Goal: Find specific page/section: Find specific page/section

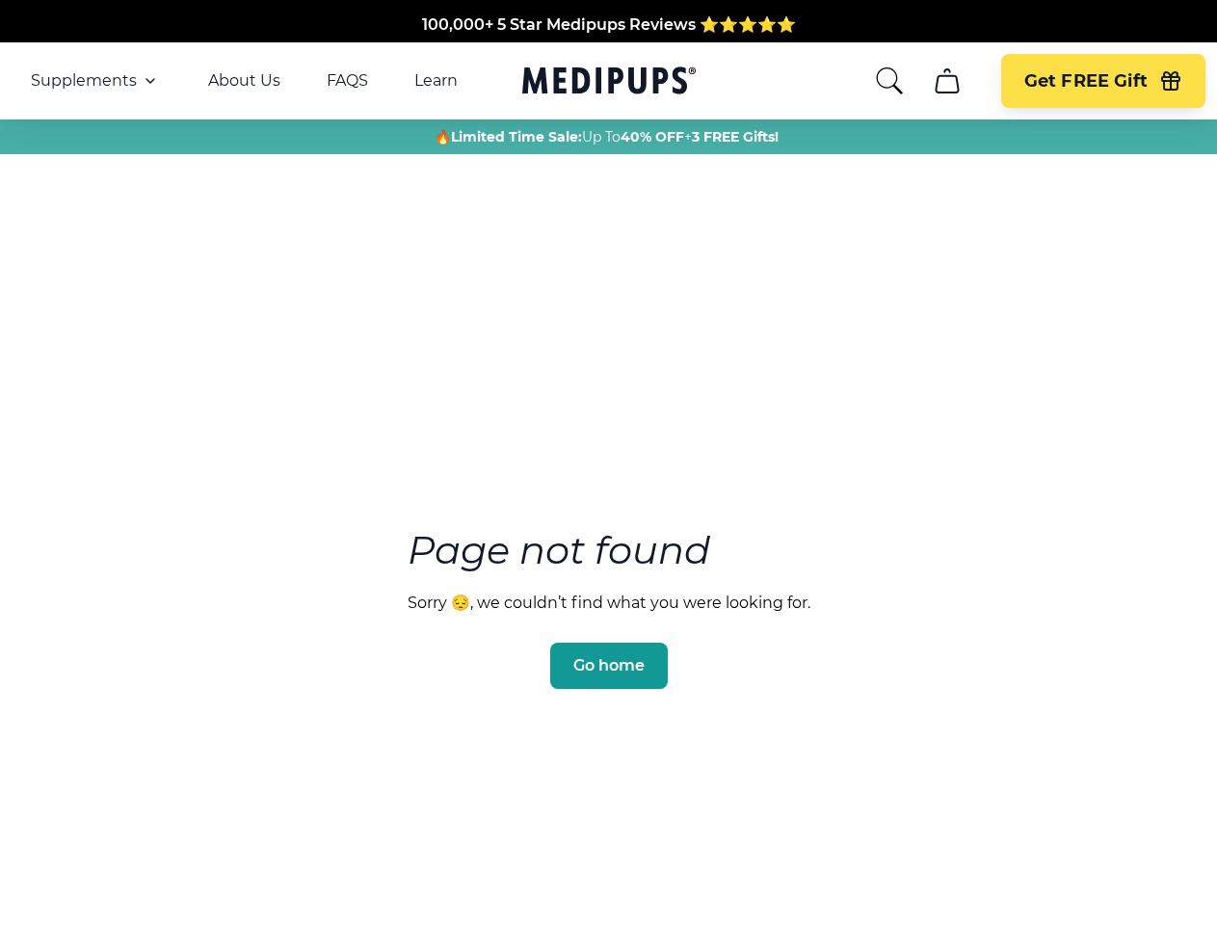
click at [608, 463] on section "Page not found Sorry 😔, we couldn’t find what you were looking for. Go home" at bounding box center [608, 563] width 1217 height 740
click at [95, 81] on span "Supplements" at bounding box center [84, 80] width 106 height 19
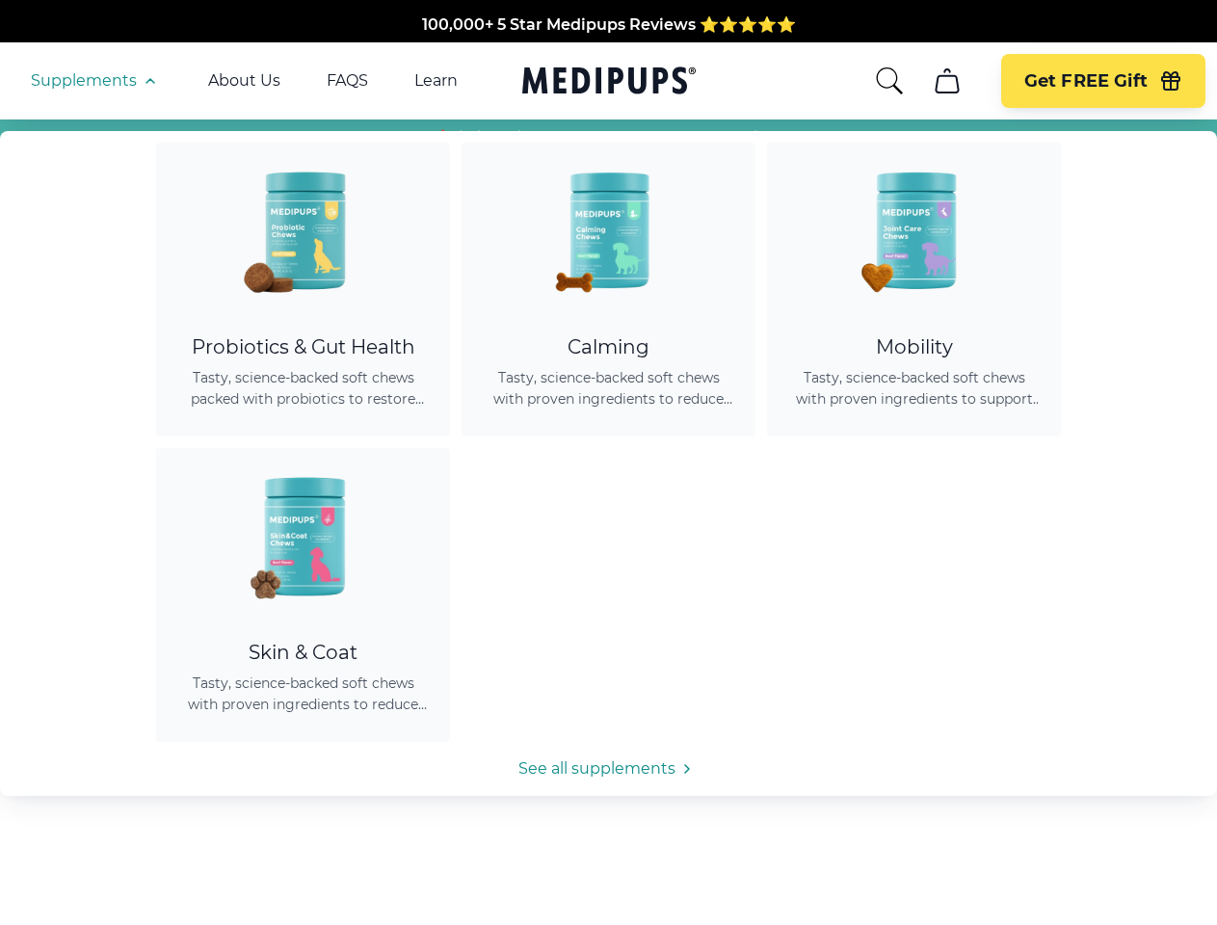
click at [148, 81] on icon "button" at bounding box center [150, 80] width 23 height 23
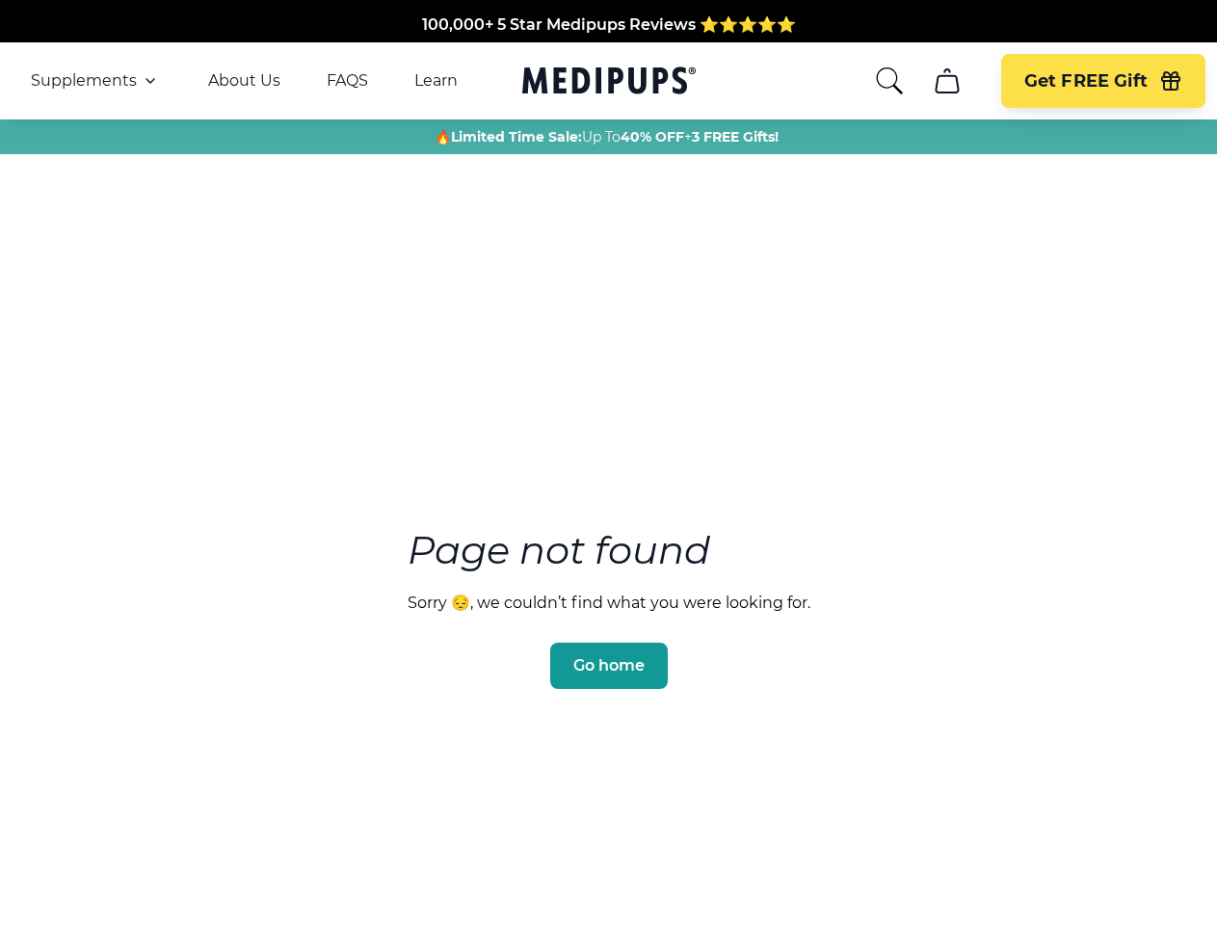
click at [888, 81] on icon "search" at bounding box center [889, 81] width 31 height 31
click at [946, 81] on icon "cart" at bounding box center [947, 81] width 31 height 31
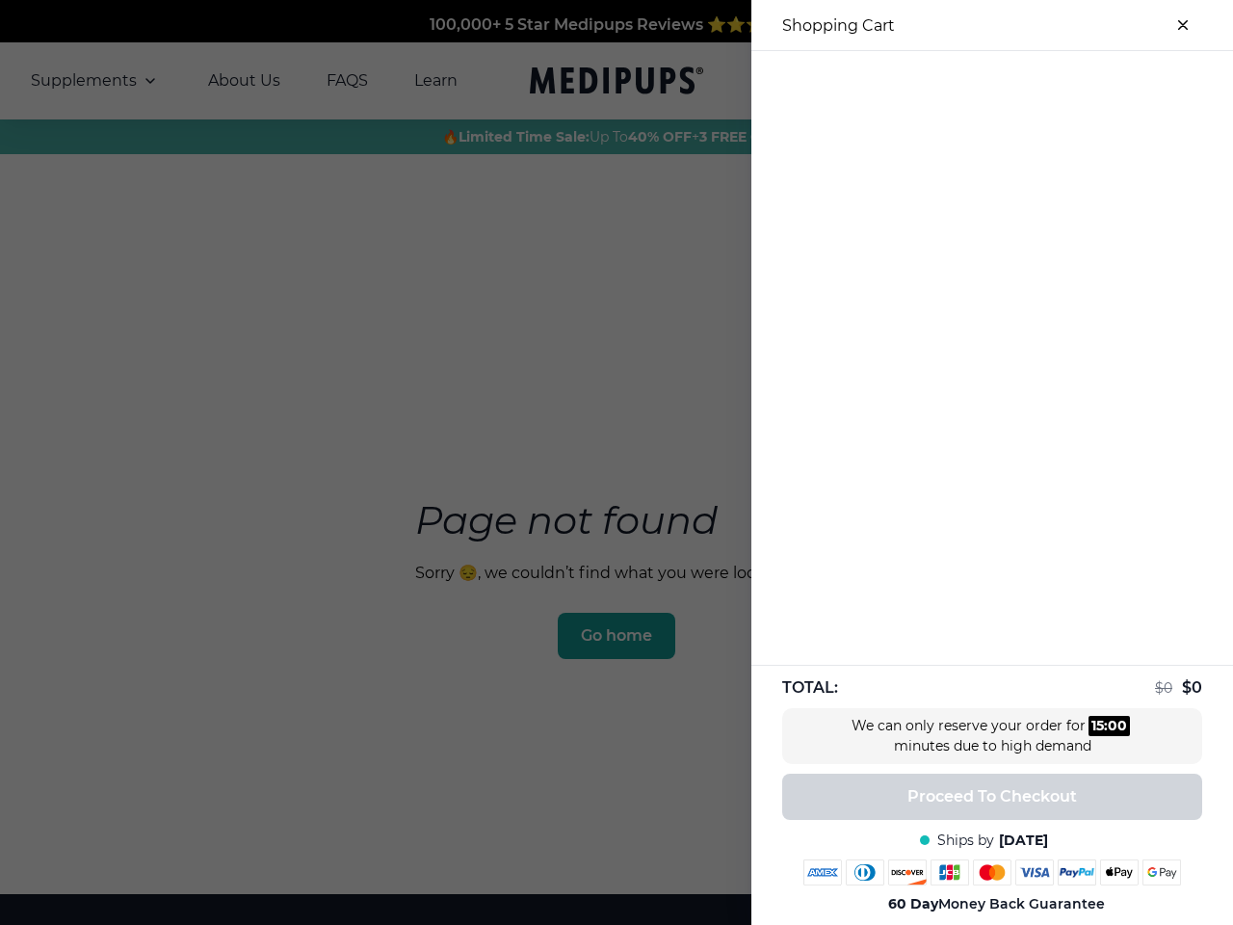
click at [946, 81] on div at bounding box center [993, 67] width 482 height 32
click at [1102, 81] on div at bounding box center [993, 67] width 482 height 32
click at [1171, 81] on div at bounding box center [993, 67] width 482 height 32
click at [608, 637] on div at bounding box center [616, 462] width 1233 height 925
